Goal: Task Accomplishment & Management: Manage account settings

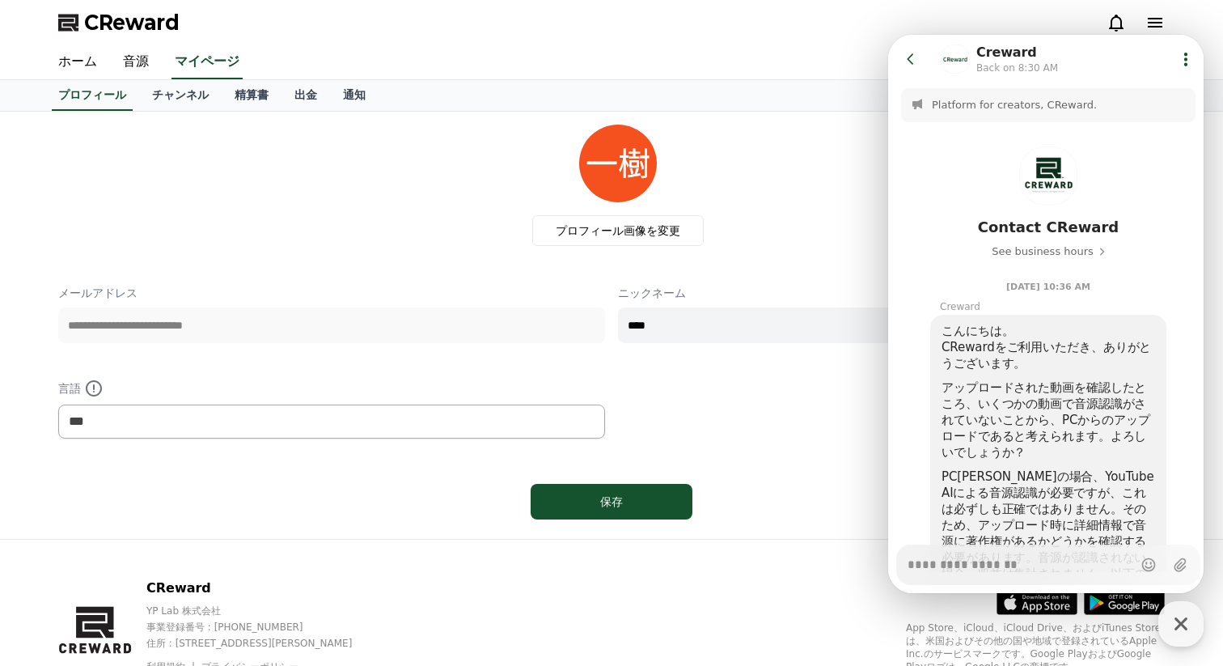
scroll to position [134, 0]
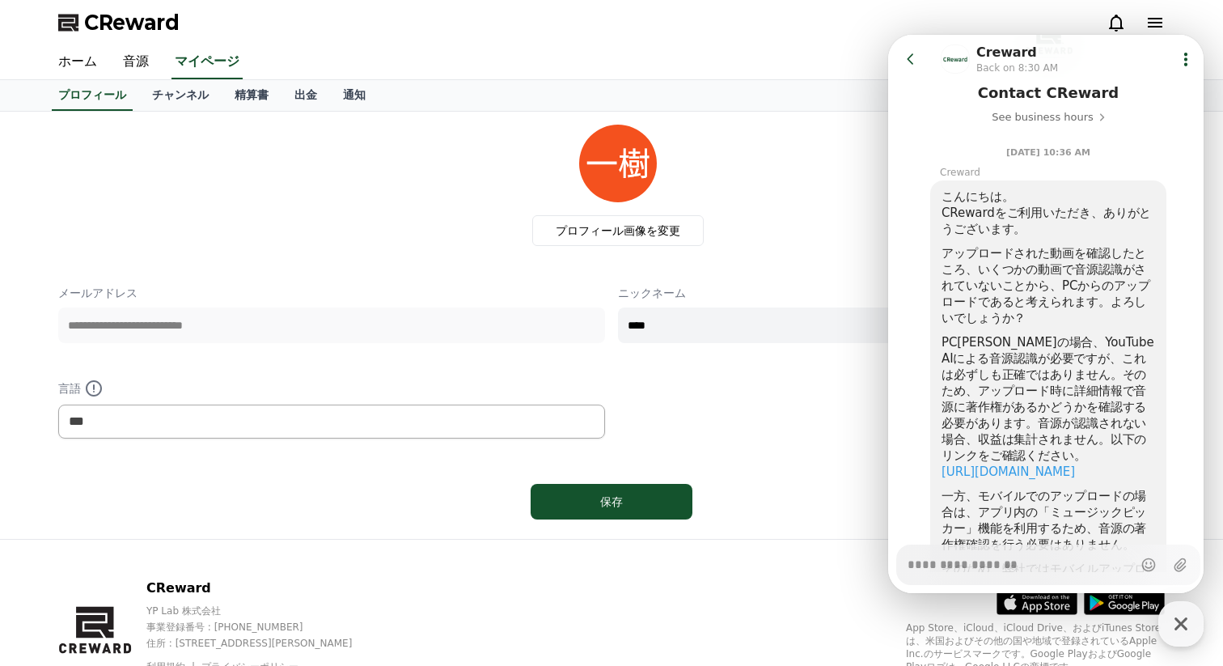
click at [913, 57] on icon at bounding box center [911, 59] width 16 height 16
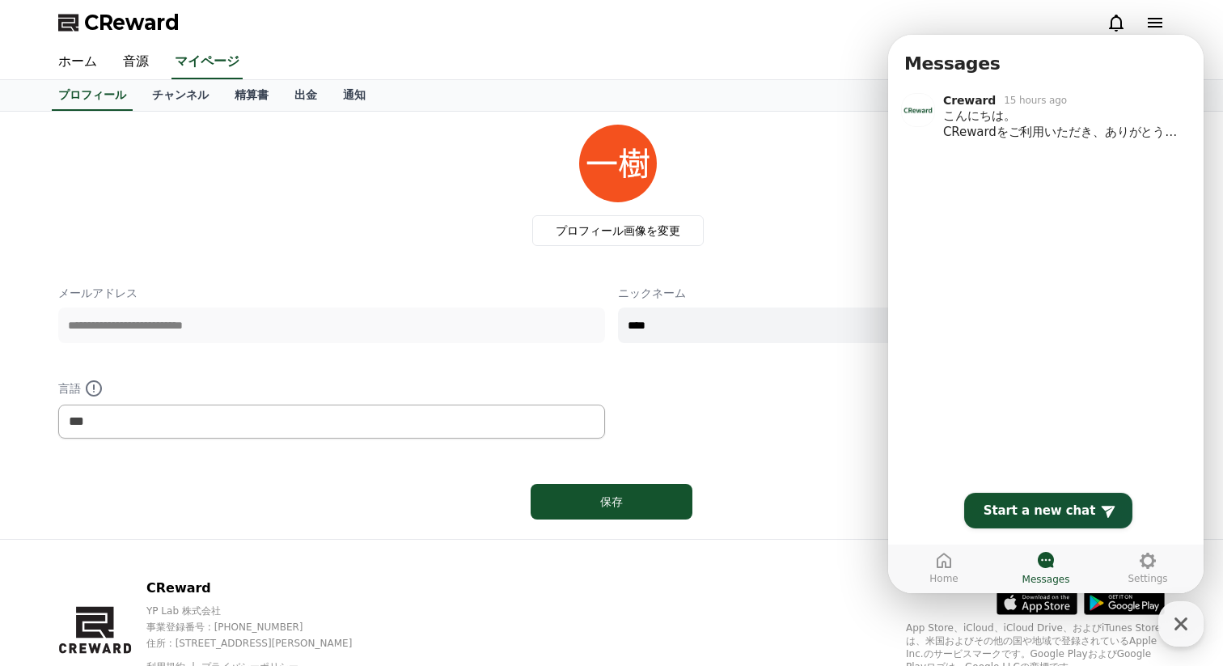
click at [828, 254] on div "**********" at bounding box center [611, 325] width 1107 height 401
click at [1195, 627] on div "button" at bounding box center [1181, 623] width 45 height 45
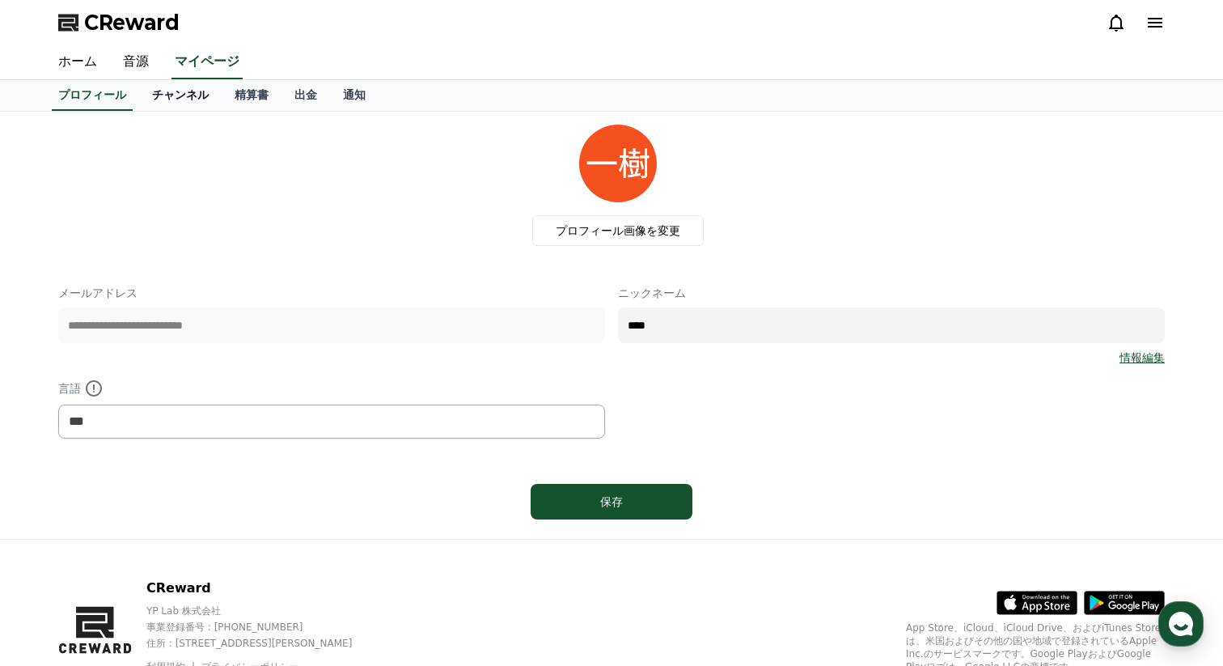
click at [167, 94] on link "チャンネル" at bounding box center [180, 95] width 83 height 31
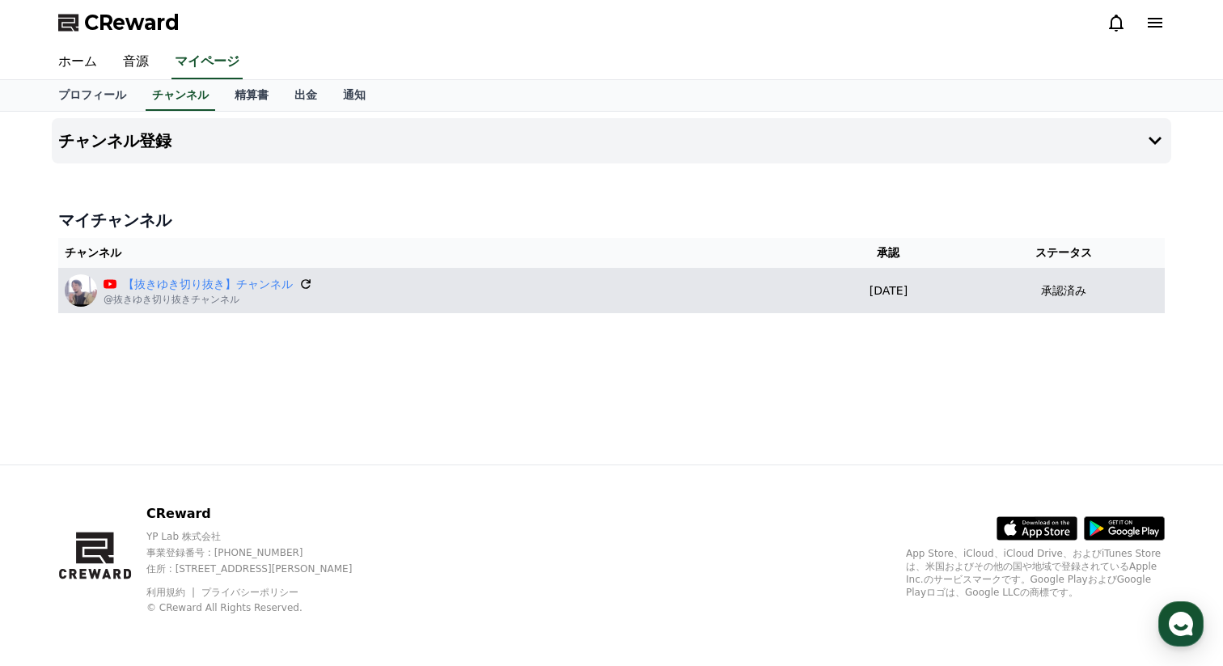
click at [307, 282] on icon at bounding box center [306, 284] width 10 height 10
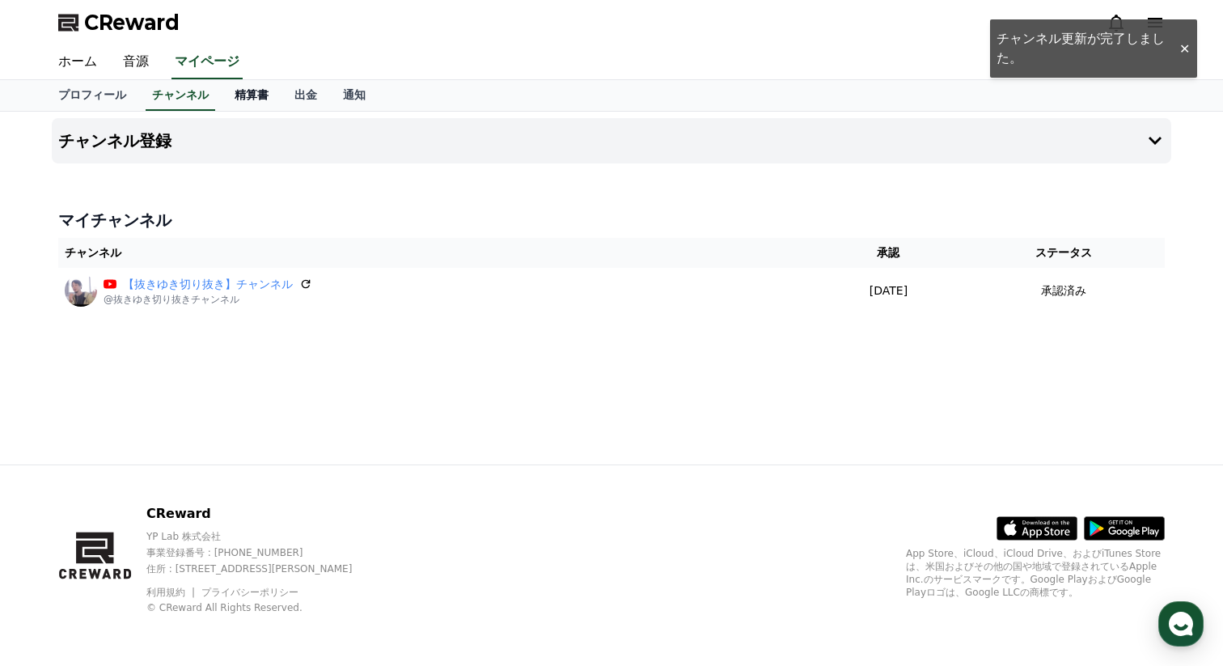
click at [258, 96] on link "精算書" at bounding box center [252, 95] width 60 height 31
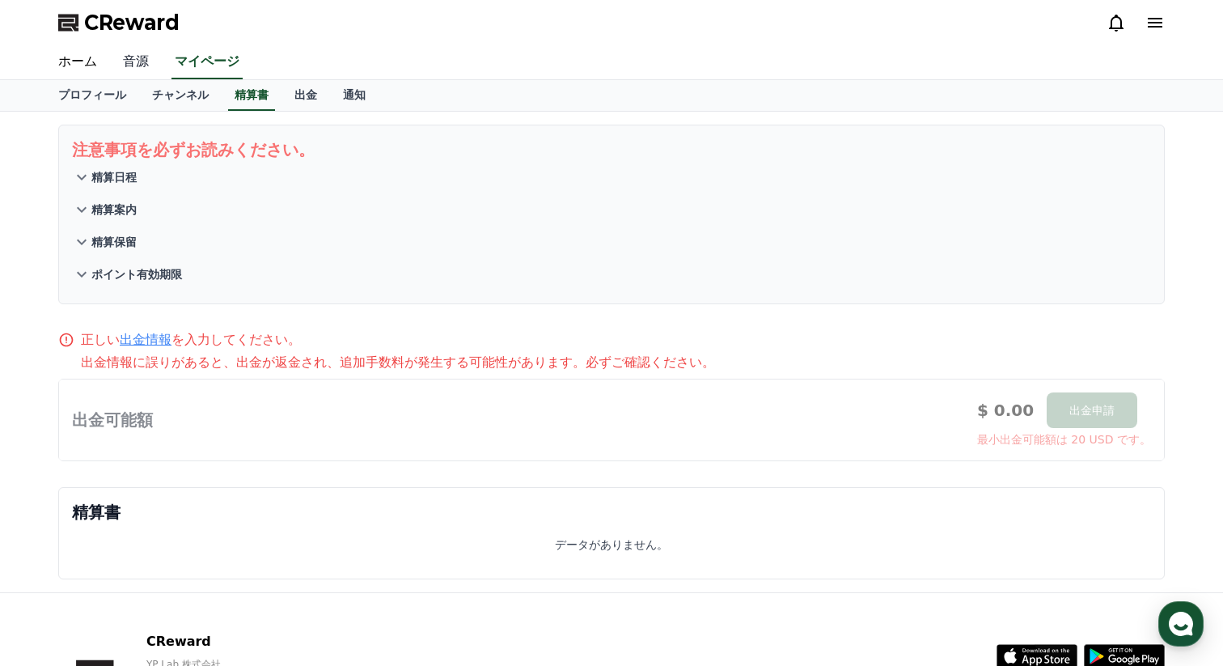
click at [135, 56] on link "音源" at bounding box center [136, 62] width 52 height 34
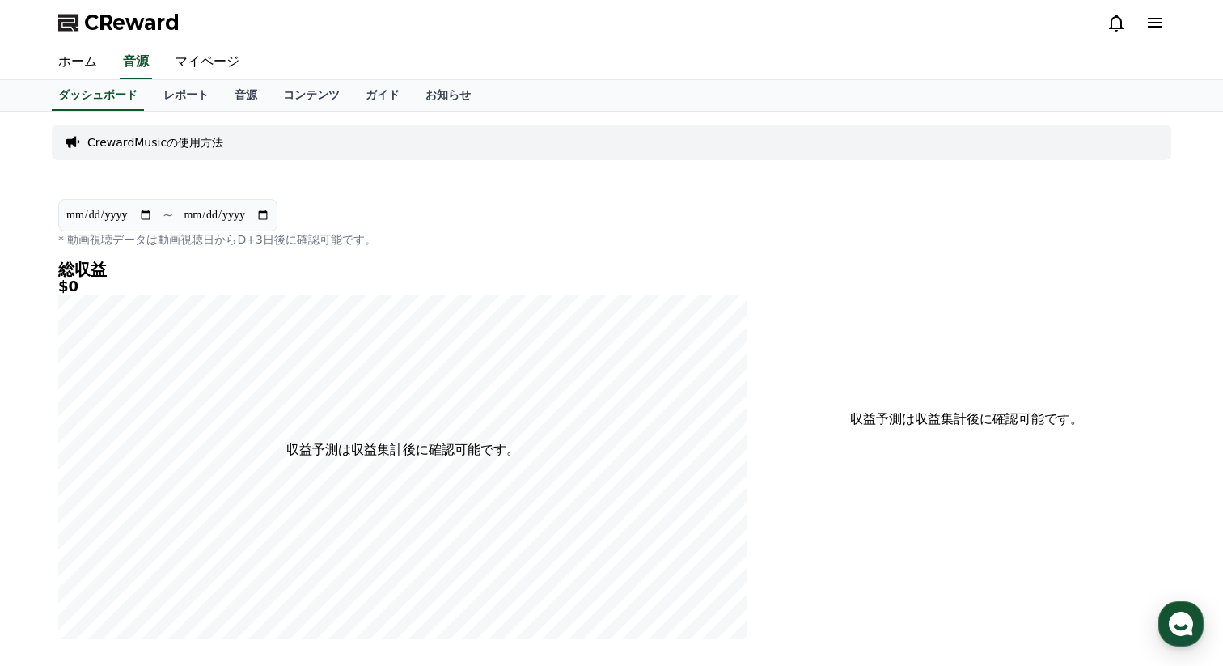
drag, startPoint x: 238, startPoint y: 240, endPoint x: 281, endPoint y: 235, distance: 43.3
click at [281, 235] on p "* 動画視聴データは動画視聴日からD+3日後に確認可能です。" at bounding box center [402, 239] width 689 height 16
click at [478, 230] on div "**********" at bounding box center [402, 223] width 689 height 49
